Goal: Task Accomplishment & Management: Use online tool/utility

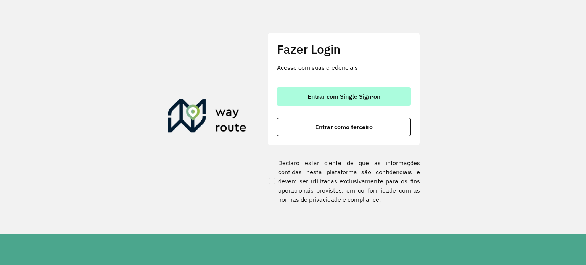
click at [338, 100] on span "Entrar com Single Sign-on" at bounding box center [344, 97] width 73 height 6
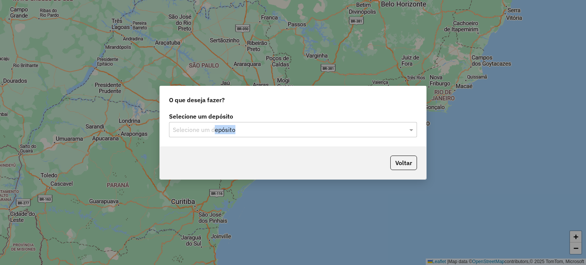
drag, startPoint x: 213, startPoint y: 140, endPoint x: 221, endPoint y: 133, distance: 10.3
click at [221, 133] on div "Selecione um depósito Selecione um depósito" at bounding box center [293, 129] width 266 height 36
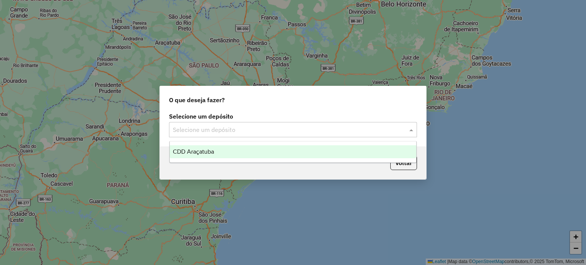
click at [221, 133] on input "text" at bounding box center [285, 130] width 225 height 9
click at [214, 148] on div "CDD Araçatuba" at bounding box center [293, 151] width 247 height 13
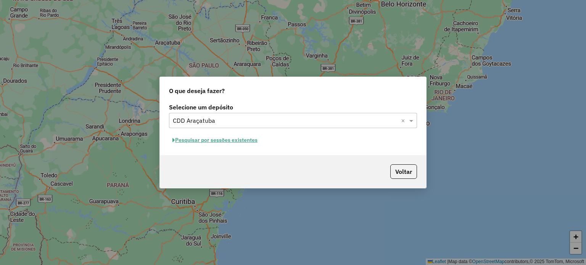
click at [236, 142] on button "Pesquisar por sessões existentes" at bounding box center [215, 140] width 92 height 12
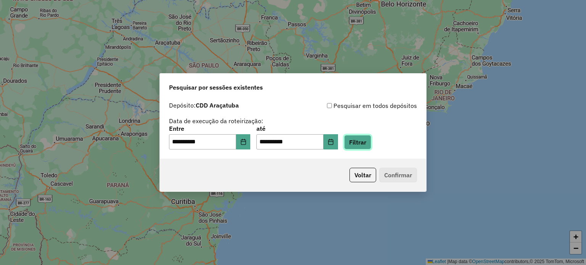
click at [371, 146] on button "Filtrar" at bounding box center [357, 142] width 27 height 15
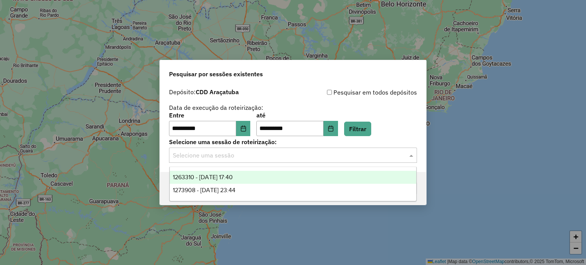
click at [238, 160] on div "Selecione uma sessão" at bounding box center [293, 155] width 248 height 15
click at [233, 178] on span "1263310 - 11/09/2025 17:40" at bounding box center [203, 177] width 60 height 6
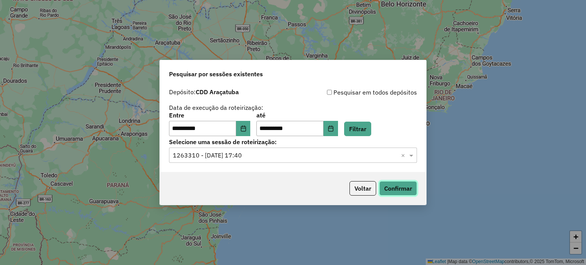
click at [406, 185] on button "Confirmar" at bounding box center [398, 188] width 38 height 15
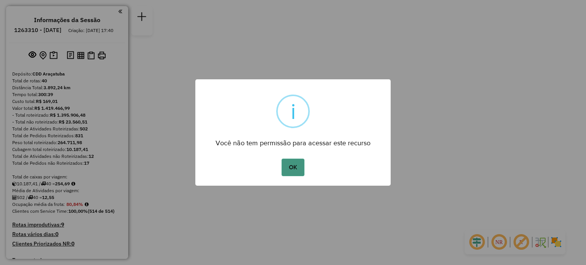
click at [289, 164] on button "OK" at bounding box center [293, 168] width 23 height 18
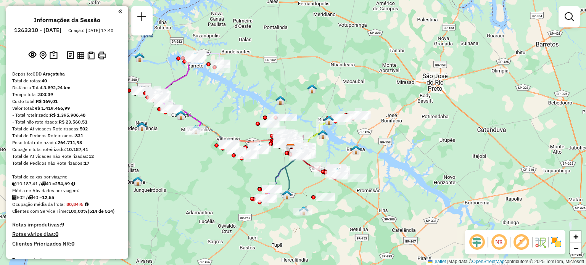
scroll to position [341, 0]
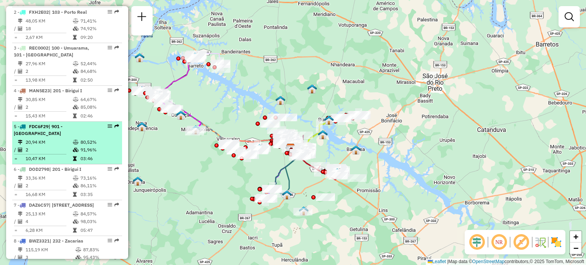
select select "**********"
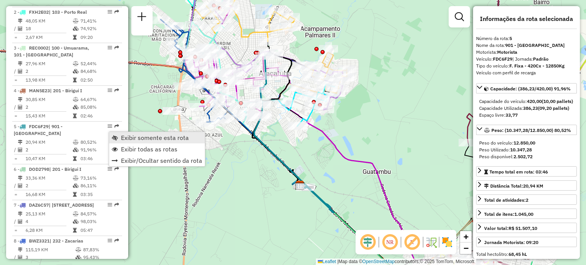
click at [137, 140] on span "Exibir somente esta rota" at bounding box center [155, 138] width 68 height 6
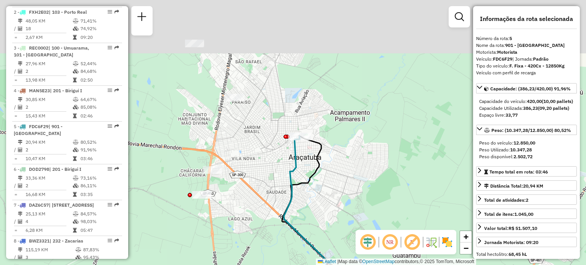
drag, startPoint x: 313, startPoint y: 100, endPoint x: 342, endPoint y: 184, distance: 89.1
click at [342, 184] on div "Janela de atendimento Grade de atendimento Capacidade Transportadoras Veículos …" at bounding box center [293, 132] width 586 height 265
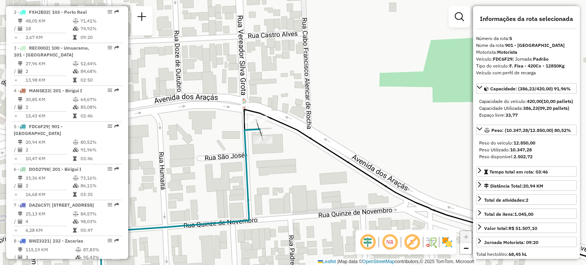
click at [369, 94] on div "Rota 5 - Placa FDC6F29 81114687 - [PERSON_NAME] [GEOGRAPHIC_DATA] de atendiment…" at bounding box center [293, 132] width 586 height 265
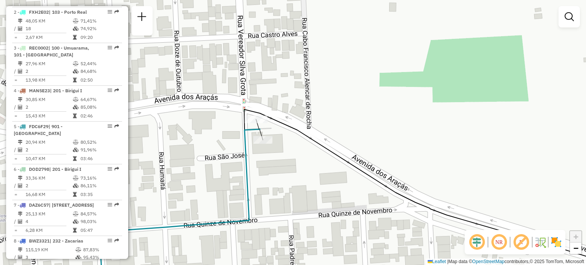
scroll to position [341, 0]
click at [396, 137] on div "Janela de atendimento Grade de atendimento Capacidade Transportadoras Veículos …" at bounding box center [293, 132] width 586 height 265
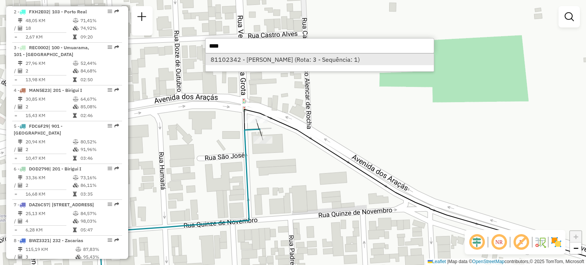
type input "****"
click at [290, 61] on li "81102342 - [PERSON_NAME] (Rota: 3 - Sequência: 1)" at bounding box center [320, 59] width 228 height 11
select select "**********"
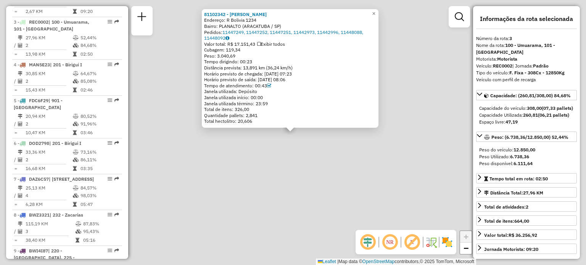
scroll to position [384, 0]
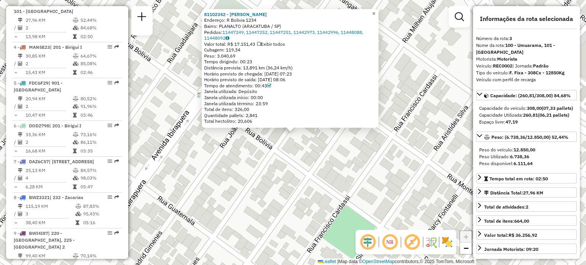
click at [376, 10] on span "×" at bounding box center [373, 13] width 3 height 6
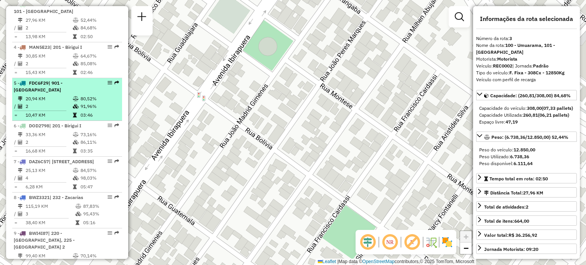
click at [108, 85] on em at bounding box center [110, 83] width 5 height 5
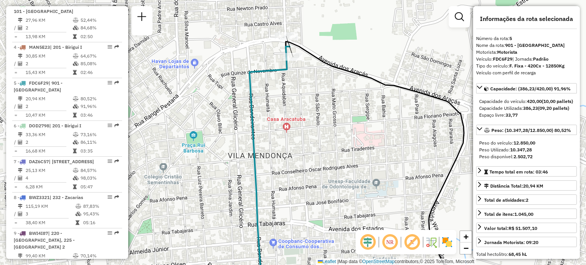
scroll to position [1430, 0]
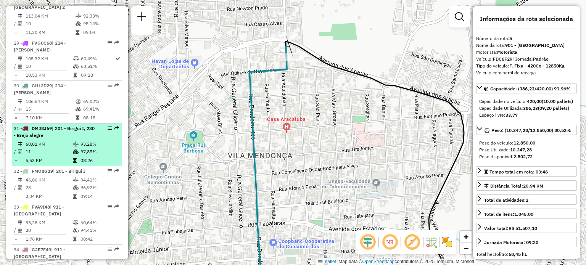
click at [92, 145] on td "93,28%" at bounding box center [99, 144] width 39 height 8
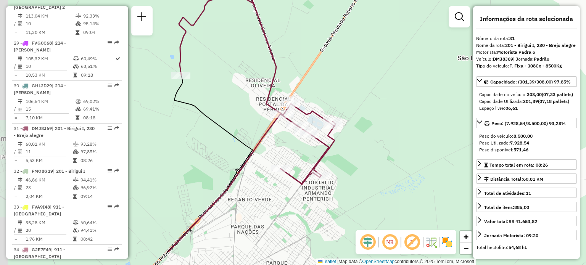
drag, startPoint x: 348, startPoint y: 174, endPoint x: 388, endPoint y: 132, distance: 58.6
click at [388, 132] on div "Janela de atendimento Grade de atendimento Capacidade Transportadoras Veículos …" at bounding box center [293, 132] width 586 height 265
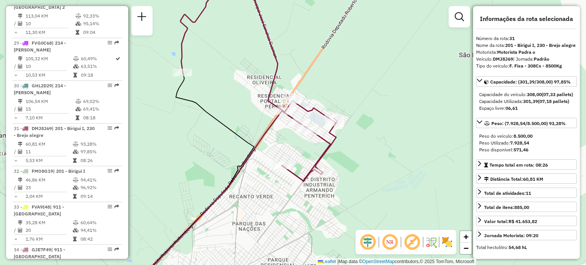
click at [448, 240] on img at bounding box center [447, 242] width 12 height 12
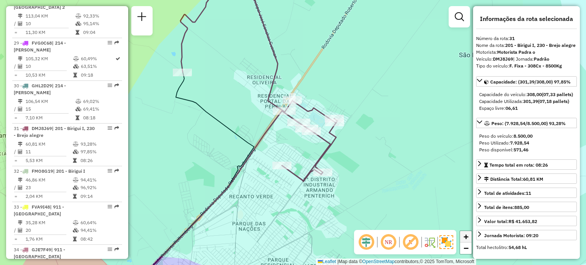
click at [464, 237] on span "+" at bounding box center [466, 237] width 5 height 10
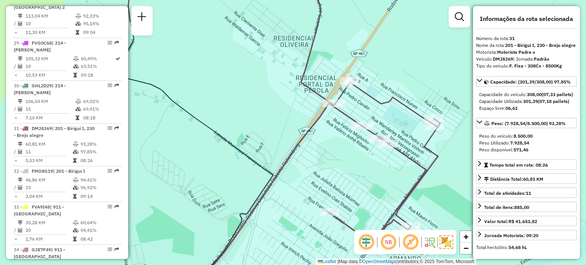
drag, startPoint x: 266, startPoint y: 137, endPoint x: 325, endPoint y: 151, distance: 60.0
click at [325, 151] on div "Janela de atendimento Grade de atendimento Capacidade Transportadoras Veículos …" at bounding box center [293, 132] width 586 height 265
click at [464, 248] on span "−" at bounding box center [466, 248] width 5 height 10
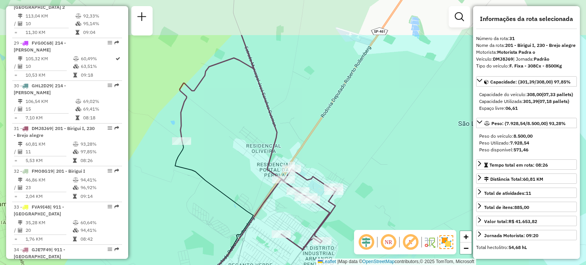
drag, startPoint x: 359, startPoint y: 77, endPoint x: 327, endPoint y: 136, distance: 67.1
click at [327, 136] on div "Janela de atendimento Grade de atendimento Capacidade Transportadoras Veículos …" at bounding box center [293, 132] width 586 height 265
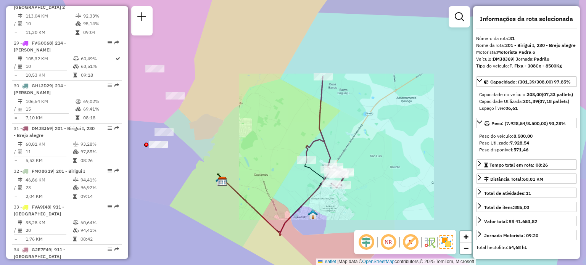
click at [349, 168] on div "Janela de atendimento Grade de atendimento Capacidade Transportadoras Veículos …" at bounding box center [293, 132] width 586 height 265
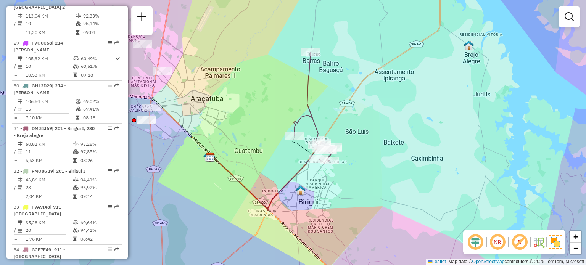
drag, startPoint x: 360, startPoint y: 174, endPoint x: 348, endPoint y: 150, distance: 27.3
click at [348, 150] on div "Janela de atendimento Grade de atendimento Capacidade Transportadoras Veículos …" at bounding box center [293, 132] width 586 height 265
click at [580, 236] on link "+" at bounding box center [575, 236] width 11 height 11
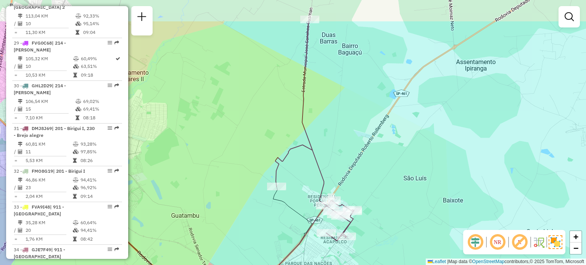
drag, startPoint x: 486, startPoint y: 140, endPoint x: 467, endPoint y: 188, distance: 51.4
click at [467, 188] on div "Janela de atendimento Grade de atendimento Capacidade Transportadoras Veículos …" at bounding box center [293, 132] width 586 height 265
